Goal: Task Accomplishment & Management: Manage account settings

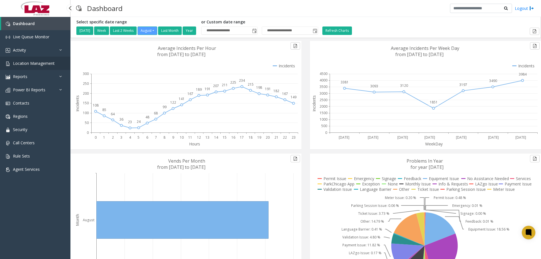
click at [44, 61] on span "Location Management" at bounding box center [34, 63] width 42 height 5
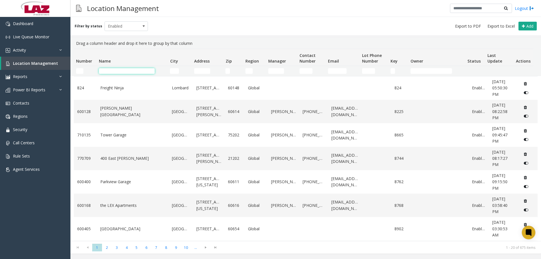
click at [101, 69] on input "Name Filter" at bounding box center [127, 71] width 56 height 6
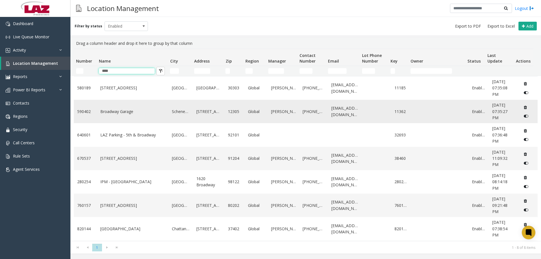
type input "****"
click at [125, 112] on link "Broadway Garage" at bounding box center [132, 112] width 65 height 6
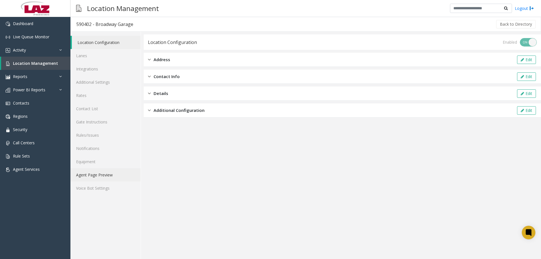
click at [94, 175] on link "Agent Page Preview" at bounding box center [105, 174] width 70 height 13
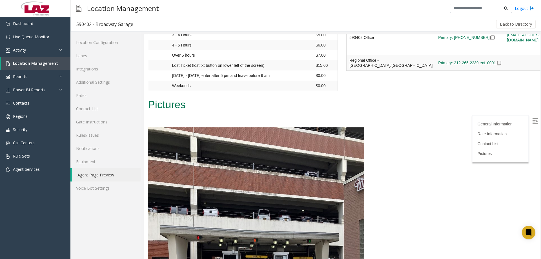
scroll to position [508, 0]
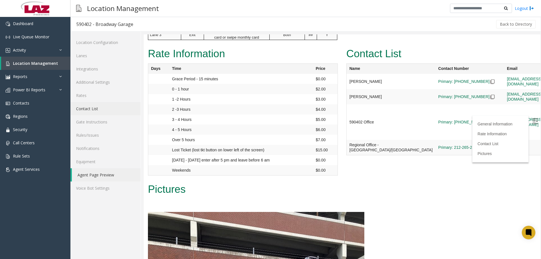
click at [94, 105] on link "Contact List" at bounding box center [105, 108] width 70 height 13
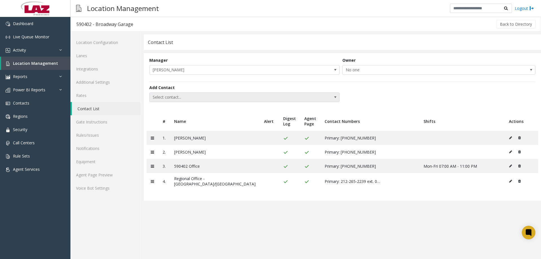
click at [168, 95] on span "Select contact..." at bounding box center [226, 97] width 152 height 9
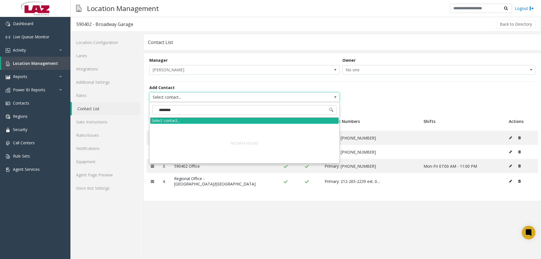
type input "*********"
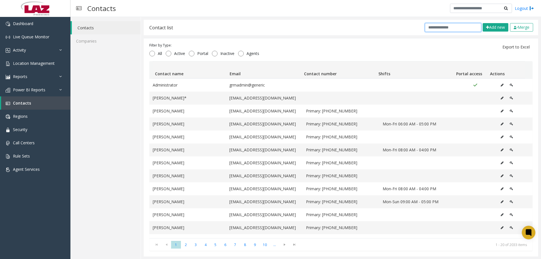
click at [452, 25] on input "text" at bounding box center [453, 27] width 56 height 9
click at [493, 28] on button "Add new" at bounding box center [496, 27] width 26 height 8
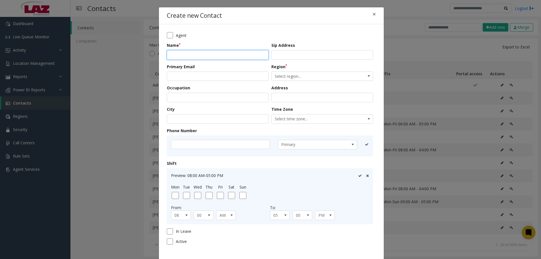
click at [221, 57] on input "text" at bounding box center [218, 55] width 102 height 10
type input "**********"
click at [191, 75] on input "email" at bounding box center [218, 77] width 102 height 10
paste input "**********"
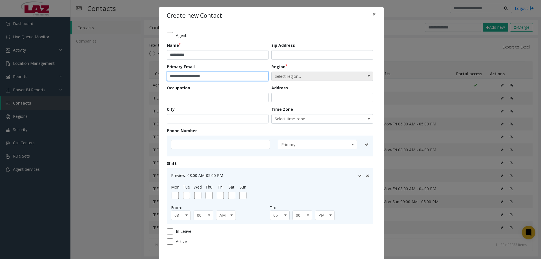
type input "**********"
click at [287, 77] on span "Select region..." at bounding box center [312, 76] width 81 height 9
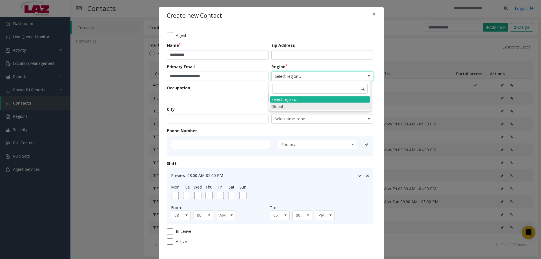
click at [284, 107] on li "Global" at bounding box center [320, 107] width 100 height 8
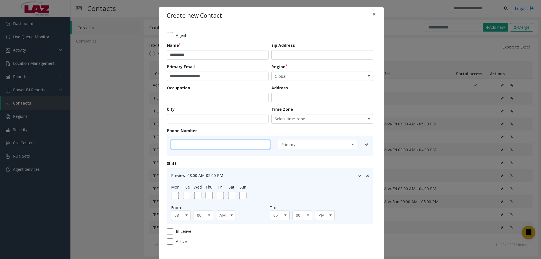
click at [193, 147] on input "text" at bounding box center [220, 145] width 99 height 10
type input "**********"
click at [358, 146] on div at bounding box center [363, 145] width 11 height 10
click at [358, 146] on icon at bounding box center [360, 145] width 4 height 4
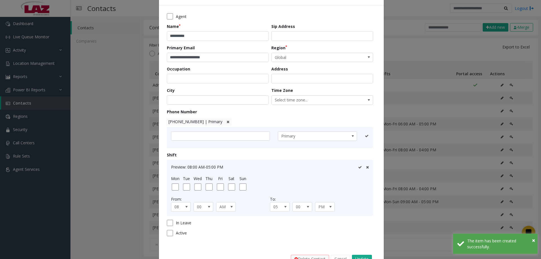
scroll to position [37, 0]
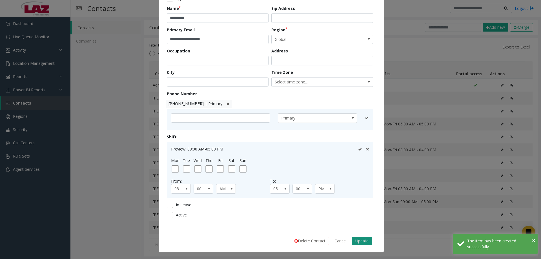
click at [357, 238] on button "Update" at bounding box center [362, 241] width 20 height 8
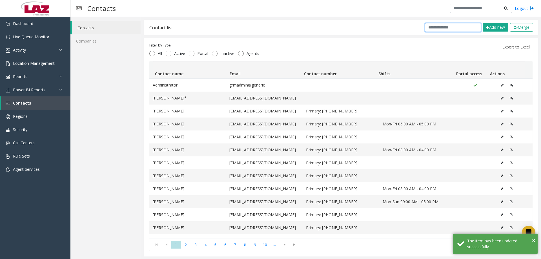
click at [450, 28] on input "text" at bounding box center [453, 27] width 56 height 9
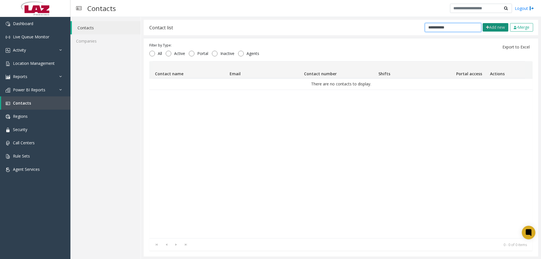
type input "**********"
click at [485, 26] on button "Add new" at bounding box center [496, 27] width 26 height 8
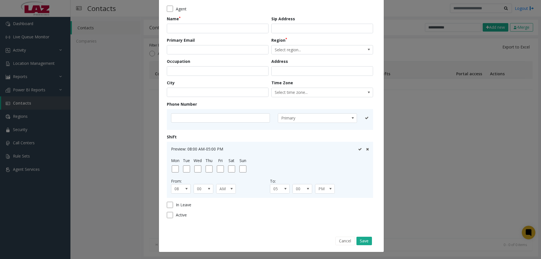
scroll to position [0, 0]
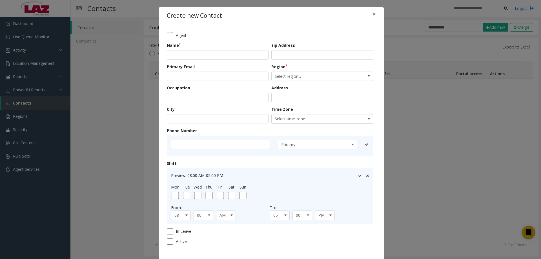
click at [186, 61] on form "Agent Name Sip Address Primary Email Region Select region... Occupation Address…" at bounding box center [271, 140] width 209 height 217
click at [186, 58] on input "text" at bounding box center [218, 55] width 102 height 10
type input "**********"
click at [183, 79] on input "email" at bounding box center [218, 77] width 102 height 10
paste input "**********"
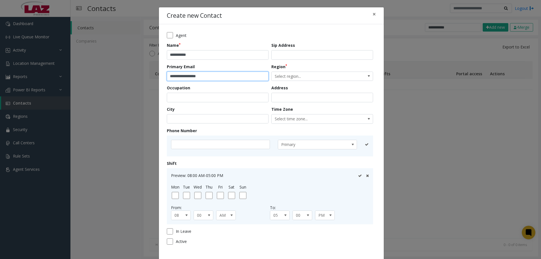
type input "**********"
click at [197, 145] on input "text" at bounding box center [220, 145] width 99 height 10
click at [280, 75] on span "Select region..." at bounding box center [312, 76] width 81 height 9
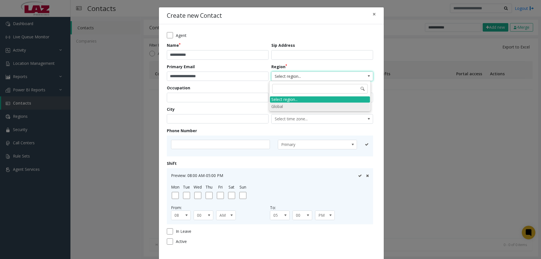
click at [282, 105] on li "Global" at bounding box center [320, 107] width 100 height 8
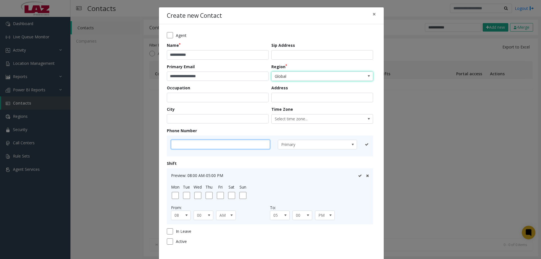
click at [238, 147] on input "text" at bounding box center [220, 145] width 99 height 10
type input "**********"
click at [359, 145] on icon at bounding box center [360, 145] width 4 height 4
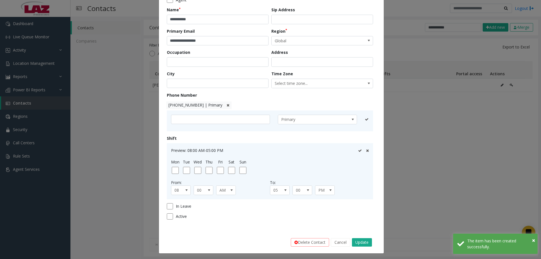
scroll to position [37, 0]
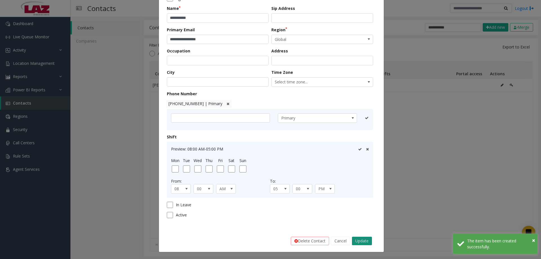
click at [356, 242] on button "Update" at bounding box center [362, 241] width 20 height 8
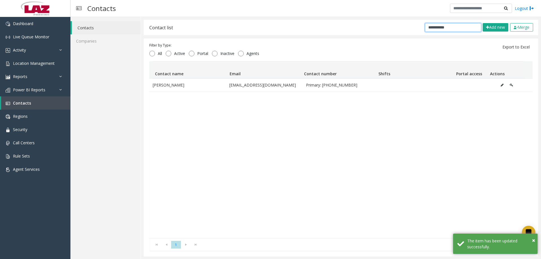
click at [446, 26] on input "**********" at bounding box center [453, 27] width 56 height 9
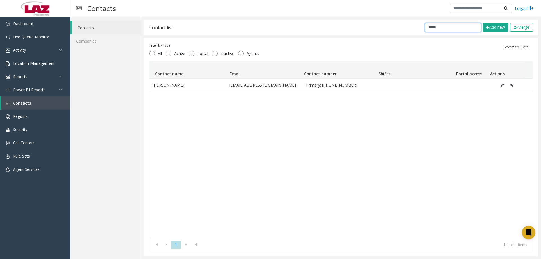
type input "******"
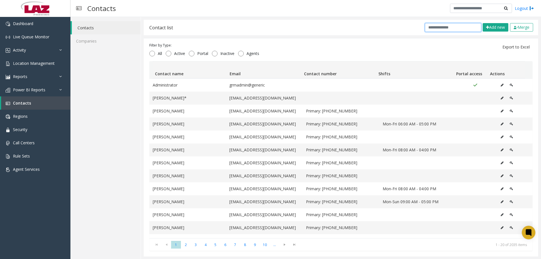
click at [427, 28] on input "text" at bounding box center [453, 27] width 56 height 9
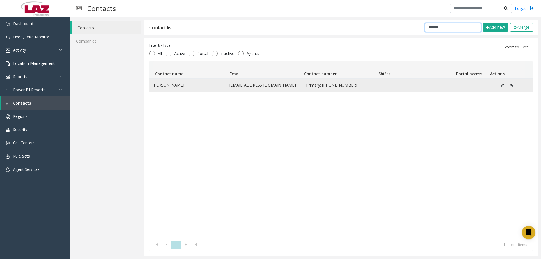
type input "*******"
click at [501, 84] on icon "Data table" at bounding box center [502, 84] width 3 height 3
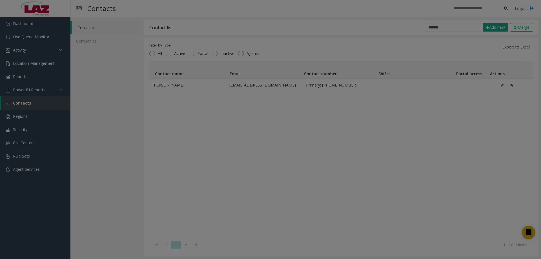
scroll to position [0, 0]
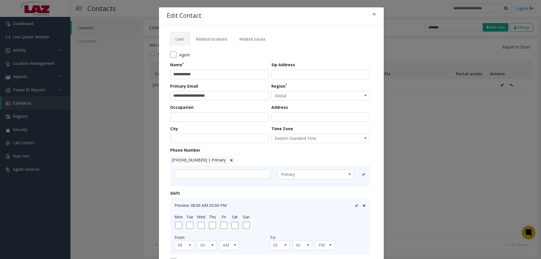
click at [221, 160] on span "518-339-0129 | Primary" at bounding box center [203, 160] width 66 height 8
click at [230, 160] on icon at bounding box center [231, 160] width 3 height 4
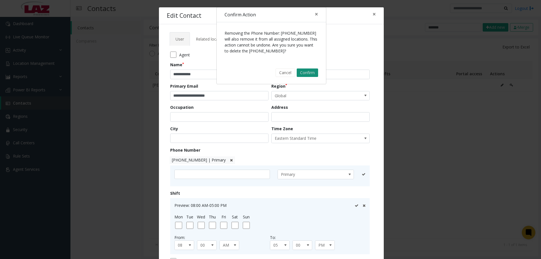
click at [306, 72] on button "Confirm" at bounding box center [307, 73] width 21 height 8
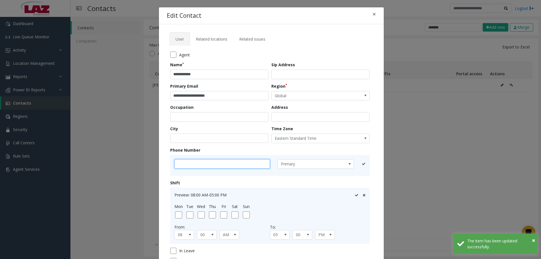
click at [204, 165] on input "text" at bounding box center [223, 164] width 96 height 10
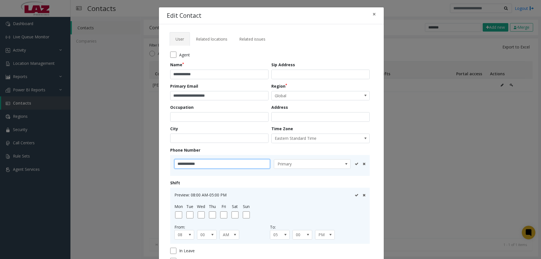
type input "**********"
click at [355, 164] on icon at bounding box center [357, 164] width 4 height 4
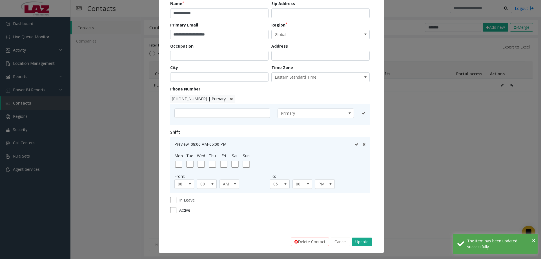
scroll to position [62, 0]
click at [367, 237] on button "Update" at bounding box center [362, 241] width 20 height 8
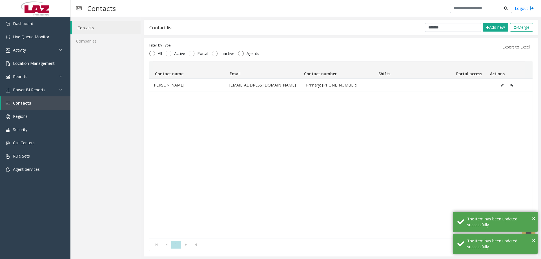
click at [348, 151] on div "Chris Suszko csuszko@lazparking.com Primary: 518-339-0130" at bounding box center [340, 158] width 383 height 160
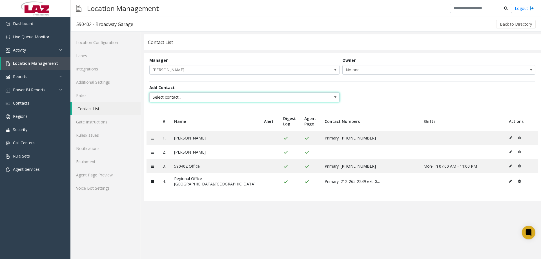
click at [191, 98] on span "Select contact..." at bounding box center [226, 97] width 152 height 9
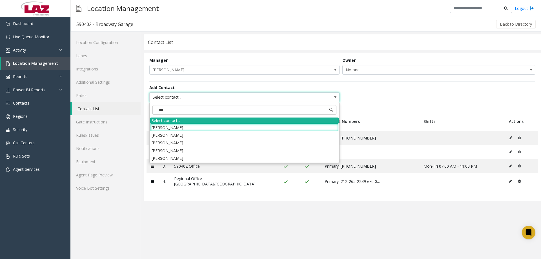
type input "****"
click at [170, 150] on li "Paul Camaj" at bounding box center [244, 151] width 189 height 8
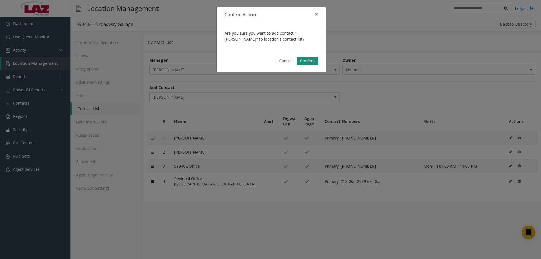
click at [312, 58] on button "Confirm" at bounding box center [307, 61] width 21 height 8
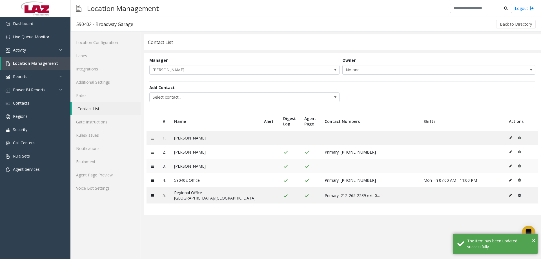
click at [509, 166] on icon at bounding box center [510, 165] width 3 height 3
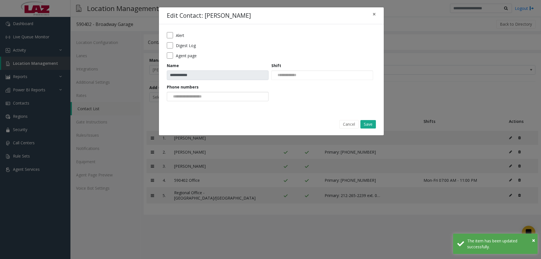
click at [198, 92] on input at bounding box center [188, 96] width 43 height 9
click at [200, 107] on li "518-339-0130" at bounding box center [218, 106] width 100 height 8
click at [365, 121] on button "Save" at bounding box center [369, 124] width 16 height 8
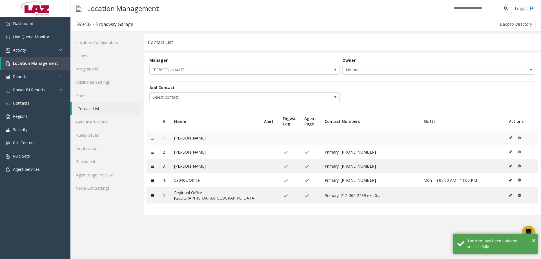
click at [509, 136] on icon at bounding box center [510, 137] width 3 height 3
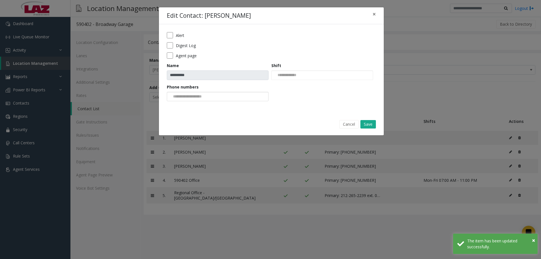
click at [201, 97] on input at bounding box center [188, 96] width 43 height 9
click at [202, 107] on li "518-479-1494" at bounding box center [218, 106] width 100 height 8
click at [368, 118] on div "Cancel Save" at bounding box center [271, 124] width 217 height 14
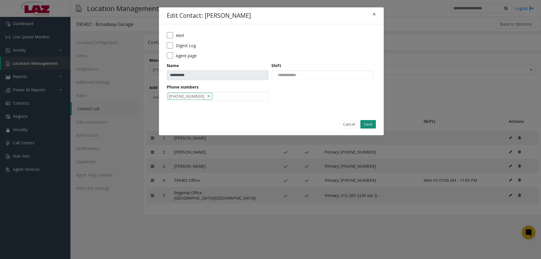
click at [370, 122] on button "Save" at bounding box center [369, 124] width 16 height 8
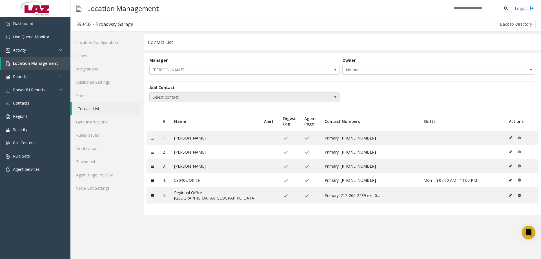
click at [187, 96] on span "Select contact..." at bounding box center [226, 97] width 152 height 9
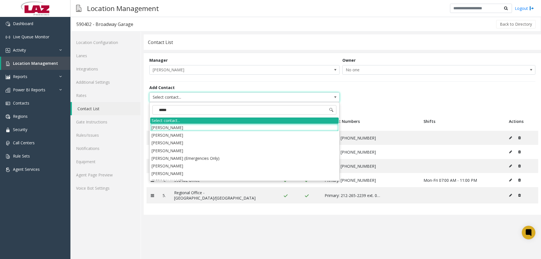
type input "******"
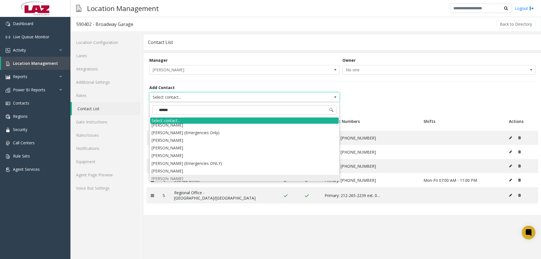
scroll to position [51, 0]
click at [170, 176] on li "[PERSON_NAME]" at bounding box center [244, 177] width 189 height 8
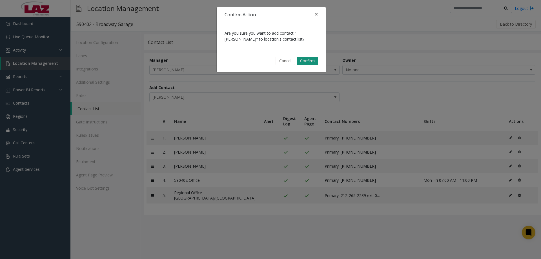
click at [302, 57] on button "Confirm" at bounding box center [307, 61] width 21 height 8
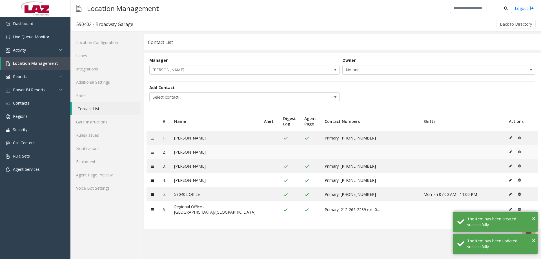
click at [509, 151] on button at bounding box center [512, 152] width 6 height 8
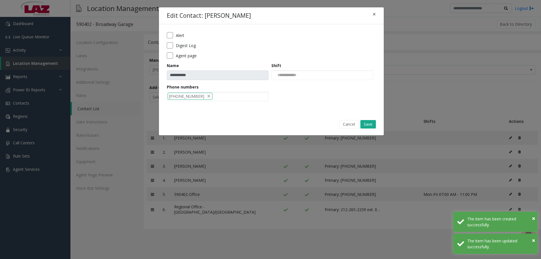
click at [174, 55] on div "Agent page" at bounding box center [271, 55] width 209 height 6
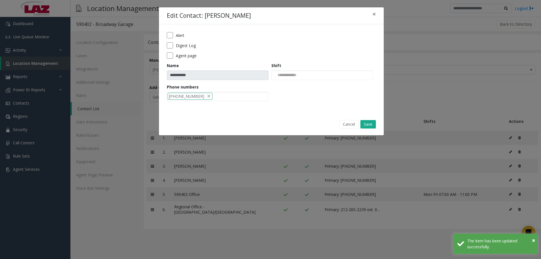
click at [199, 91] on div "Phone numbers 518-479-1494" at bounding box center [219, 92] width 105 height 17
click at [200, 94] on li "518-479-1494" at bounding box center [190, 96] width 45 height 7
click at [199, 105] on li "518-941-3646" at bounding box center [218, 106] width 100 height 8
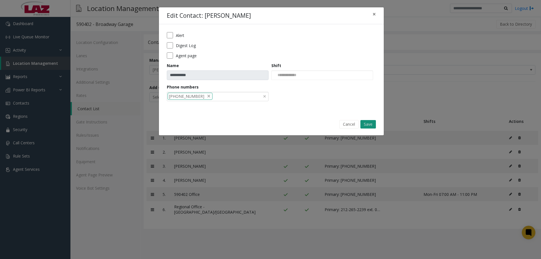
click at [370, 127] on button "Save" at bounding box center [369, 124] width 16 height 8
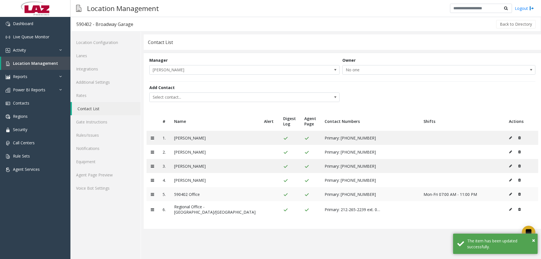
click at [509, 193] on button at bounding box center [512, 194] width 6 height 8
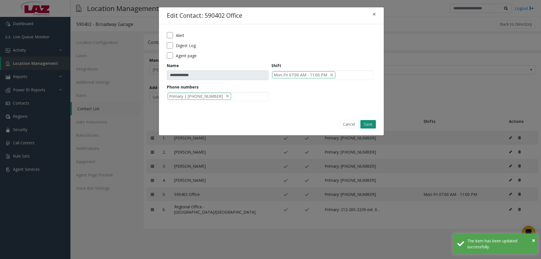
click at [365, 124] on button "Save" at bounding box center [369, 124] width 16 height 8
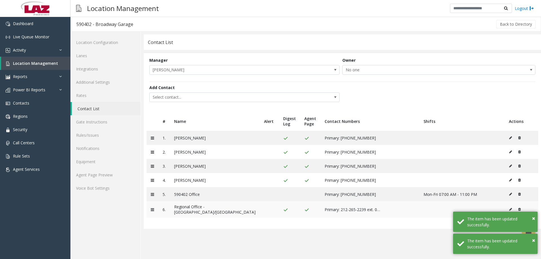
click at [509, 208] on icon at bounding box center [510, 209] width 3 height 3
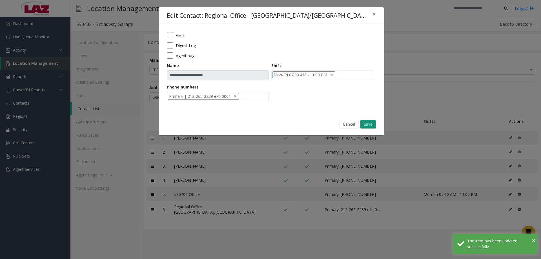
click at [370, 123] on button "Save" at bounding box center [369, 124] width 16 height 8
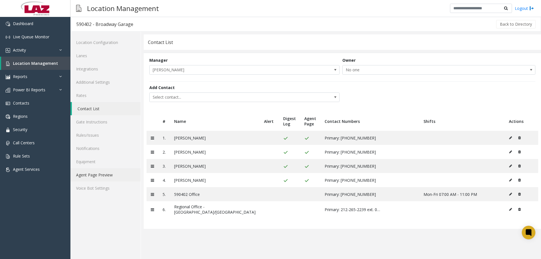
click at [101, 174] on link "Agent Page Preview" at bounding box center [105, 174] width 70 height 13
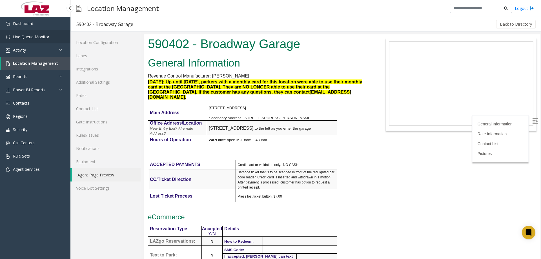
click at [18, 35] on span "Live Queue Monitor" at bounding box center [31, 36] width 36 height 5
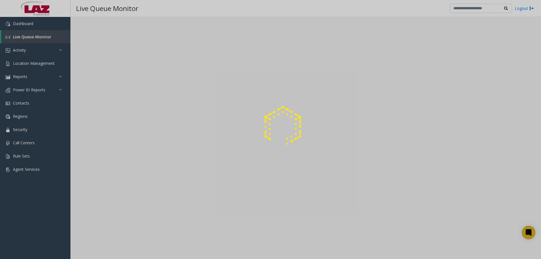
click at [24, 27] on div at bounding box center [270, 129] width 541 height 259
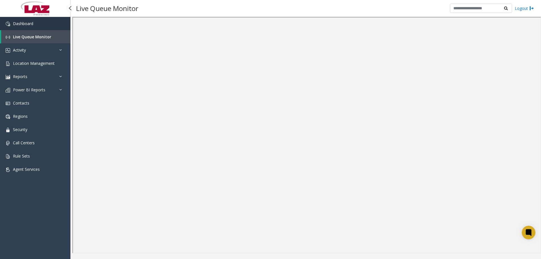
click at [34, 21] on link "Dashboard" at bounding box center [35, 23] width 70 height 13
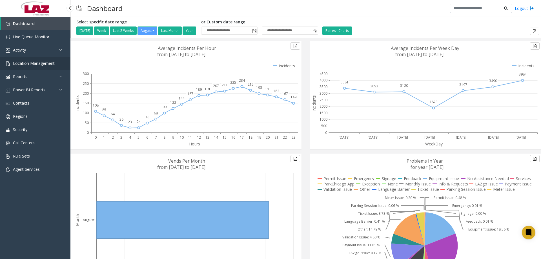
click at [34, 60] on link "Location Management" at bounding box center [35, 63] width 70 height 13
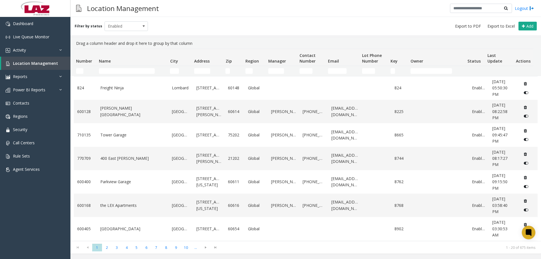
click at [83, 71] on kendo-grid-filter-wrapper-cell "Number Filter" at bounding box center [85, 71] width 18 height 6
click at [108, 75] on td "Name Filter" at bounding box center [132, 71] width 71 height 10
click at [79, 70] on input "Number Filter" at bounding box center [79, 71] width 7 height 6
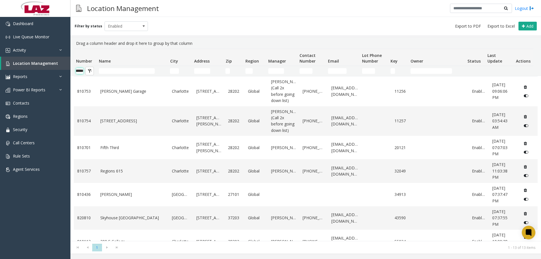
scroll to position [0, 9]
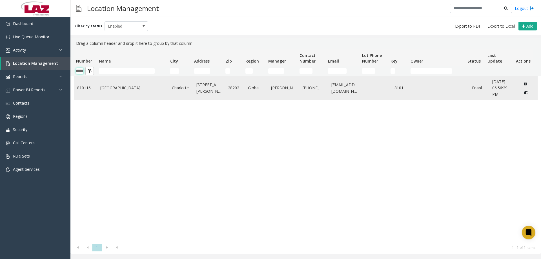
type input "******"
click at [123, 88] on link "Ally Charlotte Center" at bounding box center [132, 88] width 65 height 6
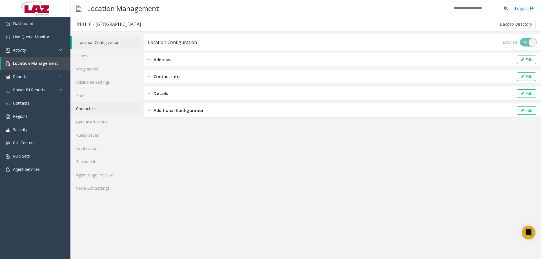
click at [91, 107] on link "Contact List" at bounding box center [105, 108] width 70 height 13
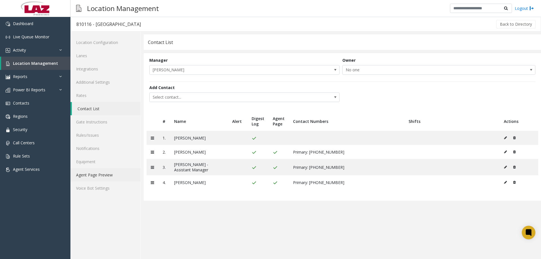
click at [101, 172] on link "Agent Page Preview" at bounding box center [105, 174] width 70 height 13
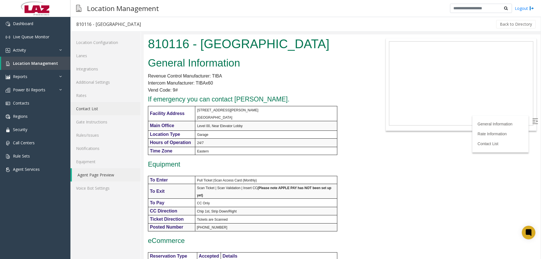
click at [99, 110] on link "Contact List" at bounding box center [105, 108] width 70 height 13
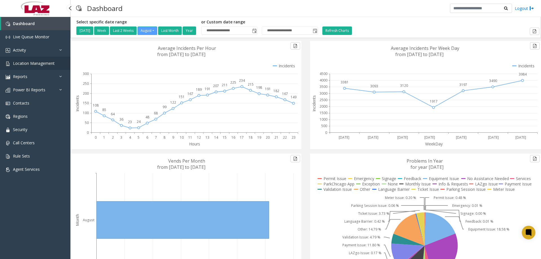
click at [30, 63] on span "Location Management" at bounding box center [34, 63] width 42 height 5
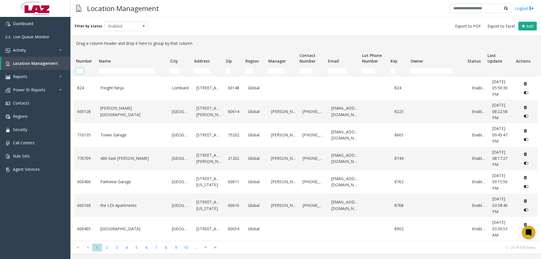
click at [80, 70] on input "Number Filter" at bounding box center [79, 71] width 7 height 6
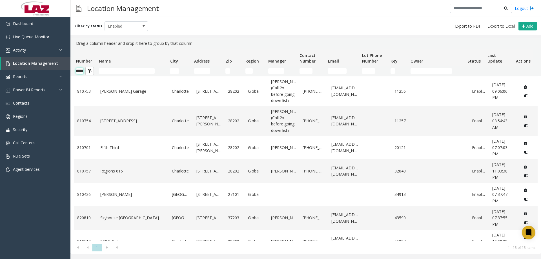
scroll to position [0, 9]
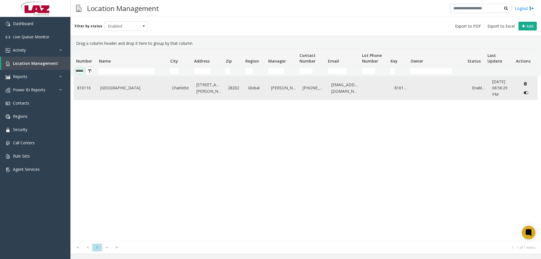
type input "******"
click at [125, 86] on link "Ally Charlotte Center" at bounding box center [132, 88] width 65 height 6
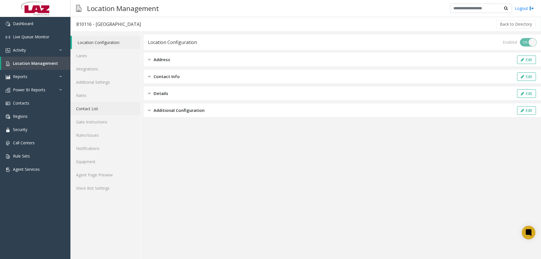
click at [96, 110] on link "Contact List" at bounding box center [105, 108] width 70 height 13
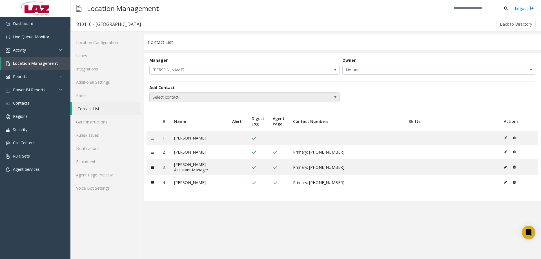
click at [173, 99] on span "Select contact..." at bounding box center [226, 97] width 152 height 9
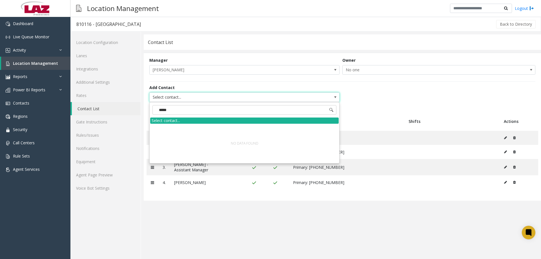
type input "******"
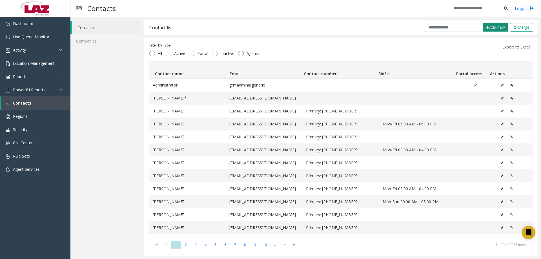
click at [492, 27] on button "Add new" at bounding box center [496, 27] width 26 height 8
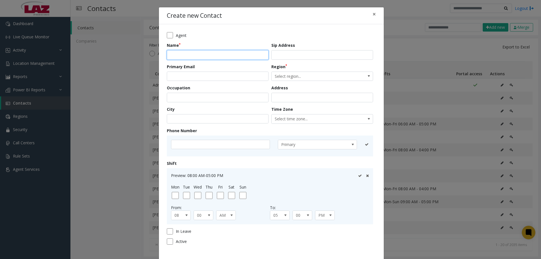
click at [194, 55] on input "text" at bounding box center [218, 55] width 102 height 10
type input "**********"
drag, startPoint x: 189, startPoint y: 74, endPoint x: 180, endPoint y: 82, distance: 12.2
click at [187, 74] on input "email" at bounding box center [218, 77] width 102 height 10
click at [185, 72] on input "email" at bounding box center [218, 77] width 102 height 10
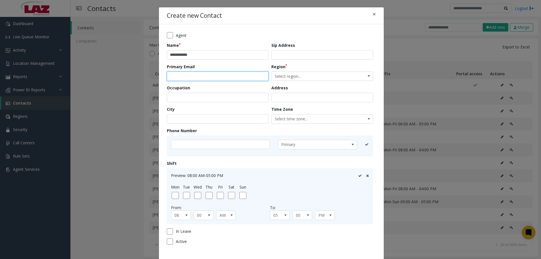
paste input "**********"
type input "**********"
click at [296, 72] on div "Region Select region..." at bounding box center [324, 72] width 105 height 17
click at [293, 77] on span "Select region..." at bounding box center [312, 76] width 81 height 9
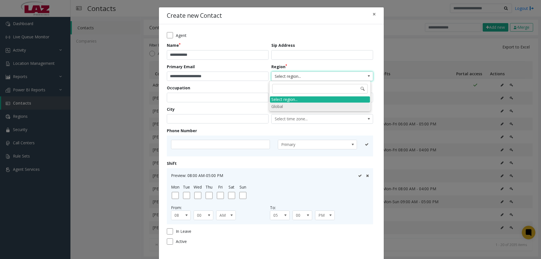
click at [285, 104] on li "Global" at bounding box center [320, 107] width 100 height 8
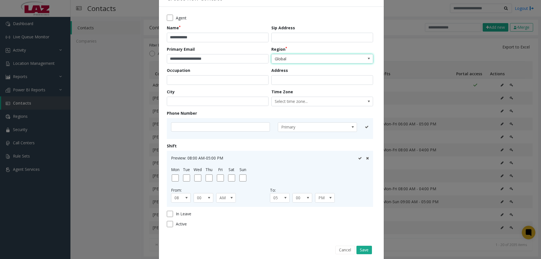
scroll to position [27, 0]
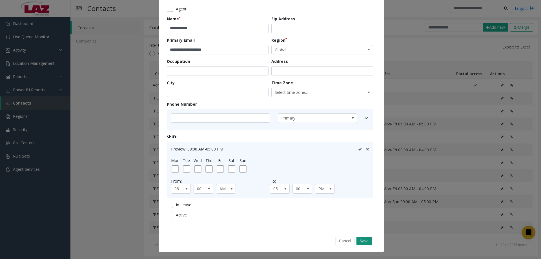
click at [365, 243] on button "Save" at bounding box center [365, 241] width 16 height 8
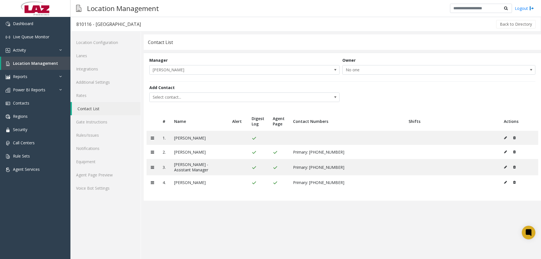
click at [207, 104] on div "Add Contact Select contact..." at bounding box center [342, 93] width 386 height 25
click at [205, 98] on span "Select contact..." at bounding box center [226, 97] width 152 height 9
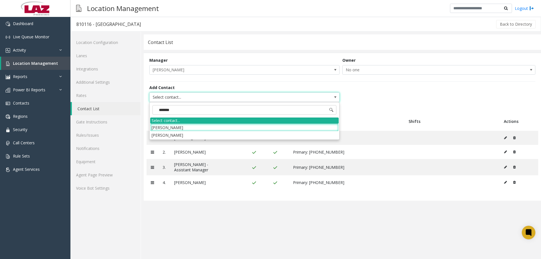
type input "********"
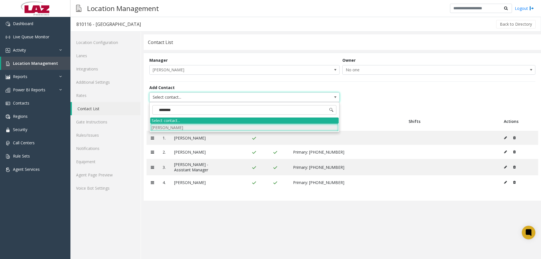
click at [181, 131] on li "[PERSON_NAME]" at bounding box center [244, 128] width 189 height 8
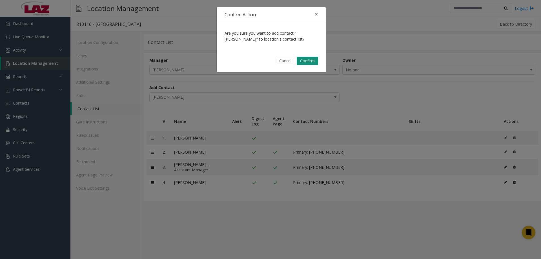
click at [313, 61] on button "Confirm" at bounding box center [307, 61] width 21 height 8
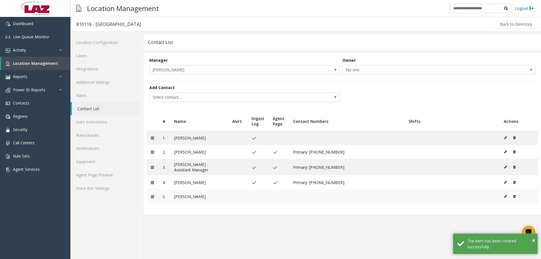
click at [508, 195] on button at bounding box center [507, 196] width 6 height 8
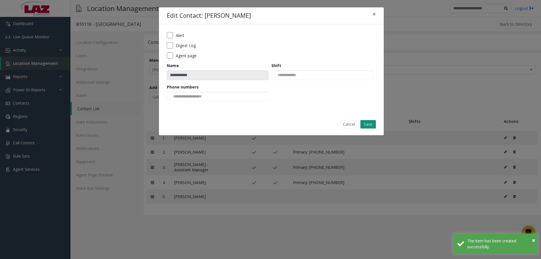
click at [367, 127] on button "Save" at bounding box center [369, 124] width 16 height 8
